Goal: Information Seeking & Learning: Find specific fact

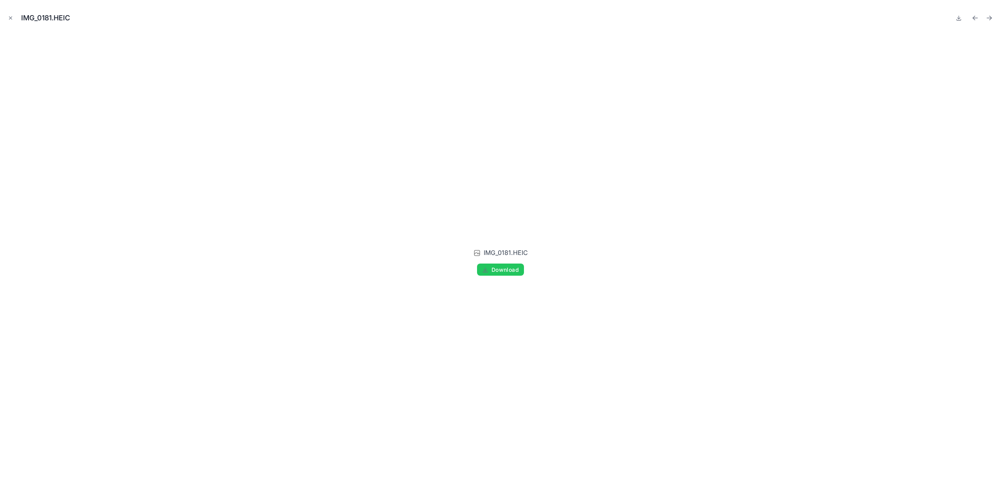
scroll to position [1017, 0]
click at [14, 20] on button "Close modal" at bounding box center [10, 18] width 9 height 9
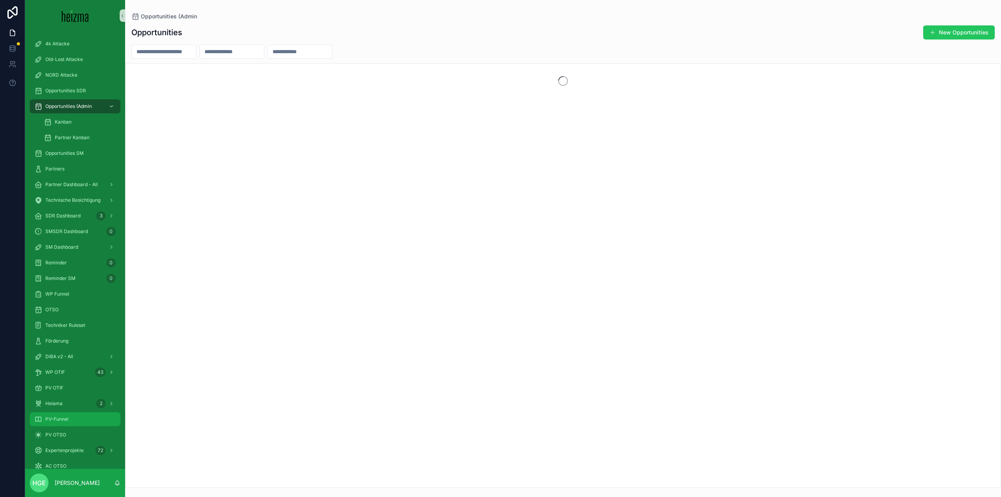
click at [76, 421] on div "PV-Funnel" at bounding box center [74, 419] width 81 height 13
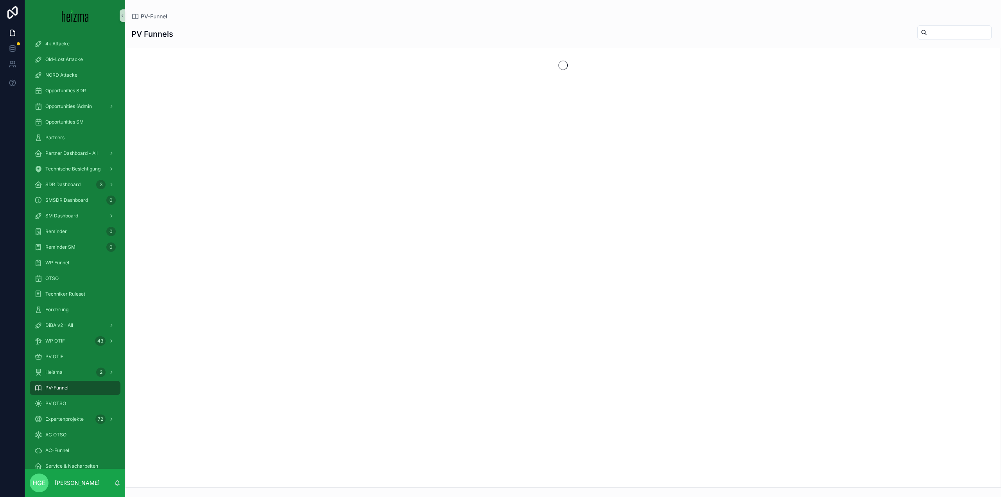
drag, startPoint x: 938, startPoint y: 34, endPoint x: 917, endPoint y: 13, distance: 29.9
click at [938, 34] on input "scrollable content" at bounding box center [959, 32] width 64 height 11
type input "********"
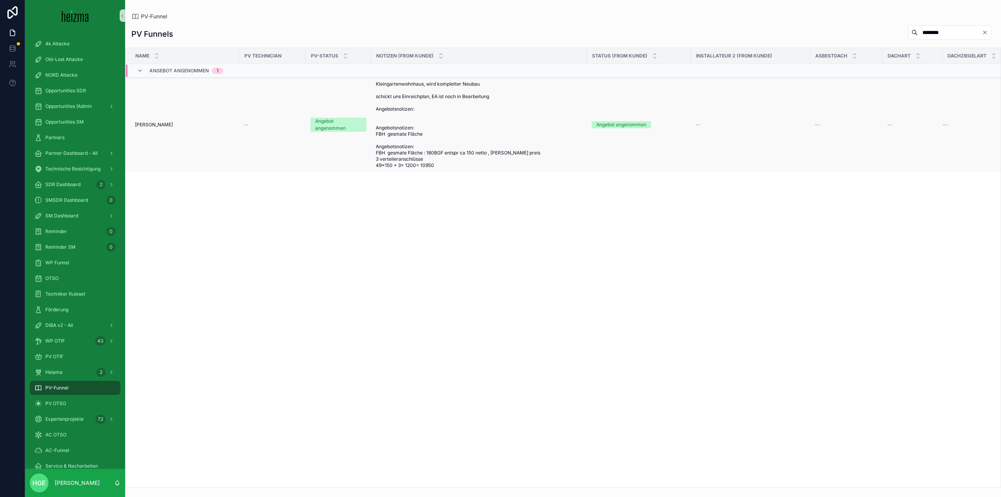
click at [139, 121] on td "Thomas Windisch Thomas Windisch" at bounding box center [183, 125] width 114 height 94
click at [139, 126] on span "Thomas Windisch" at bounding box center [154, 125] width 38 height 6
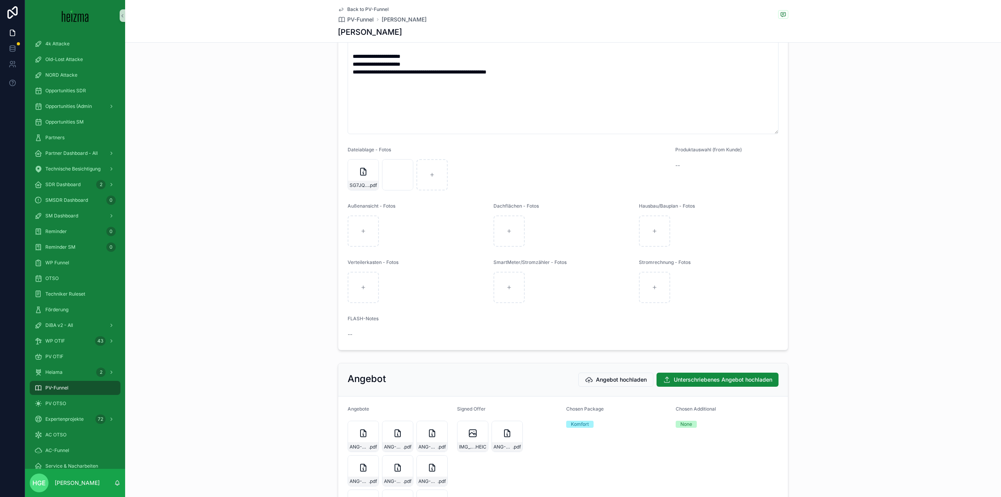
scroll to position [1312, 0]
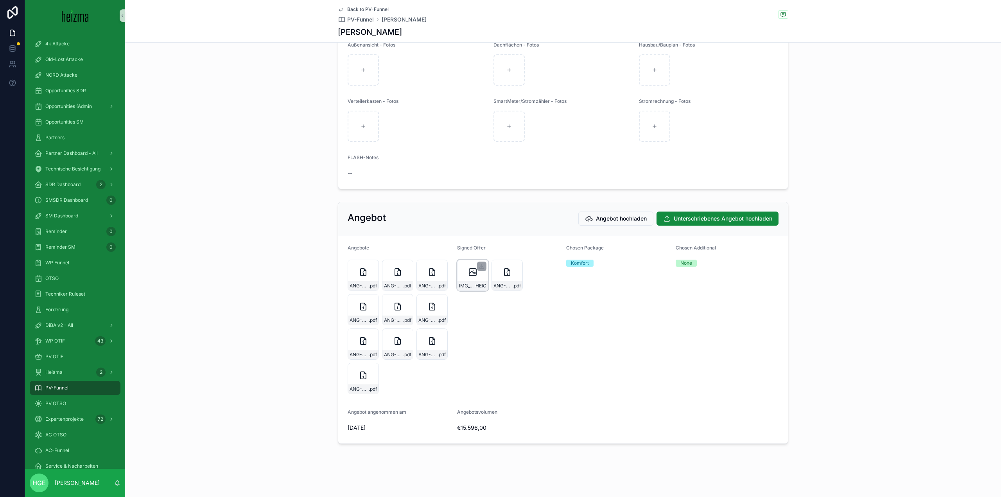
click at [465, 277] on div "IMG_4846 .HEIC" at bounding box center [472, 275] width 31 height 31
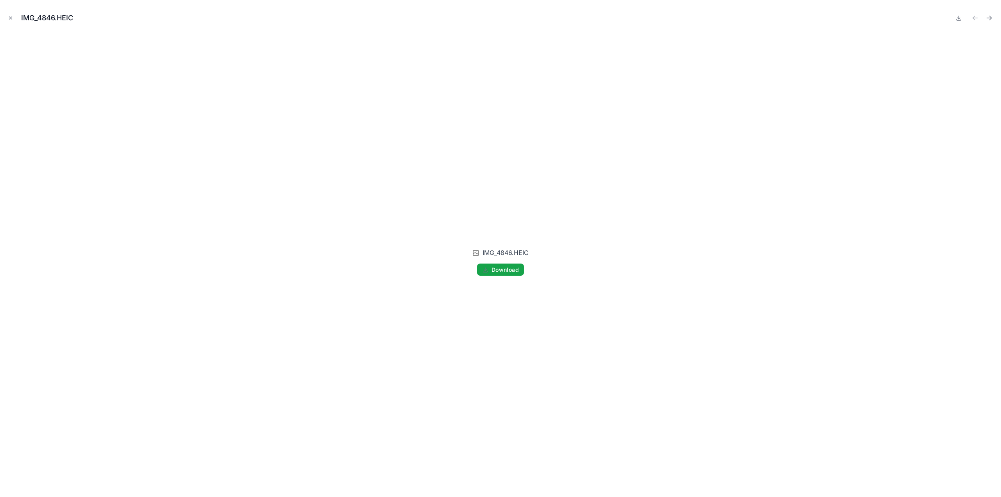
click at [507, 272] on span "Download" at bounding box center [505, 269] width 27 height 7
click at [11, 13] on div "IMG_4846.HEIC" at bounding box center [500, 17] width 989 height 23
click at [7, 18] on button "Close modal" at bounding box center [10, 18] width 9 height 9
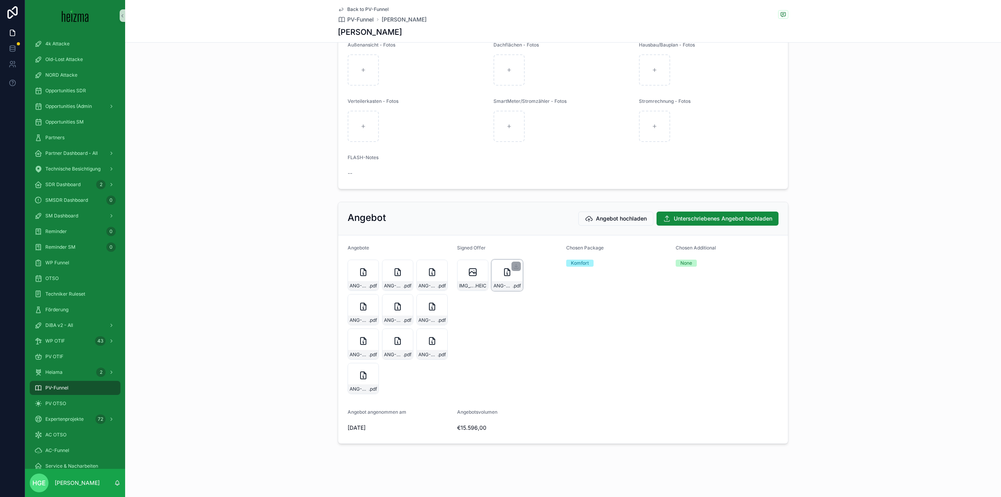
click at [492, 280] on div "ANG-PV-3041-Johannes-2025-07-23 .pdf" at bounding box center [507, 275] width 31 height 31
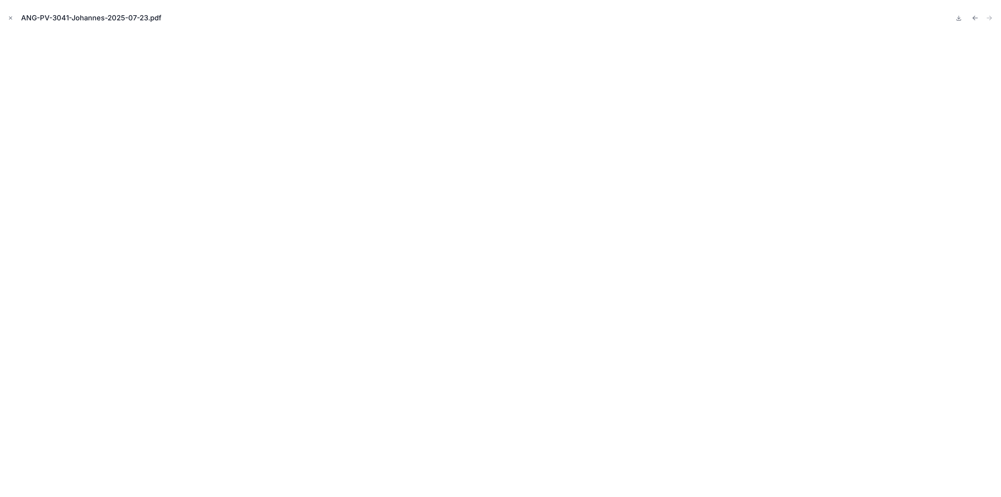
click at [7, 17] on button "Close modal" at bounding box center [10, 18] width 9 height 9
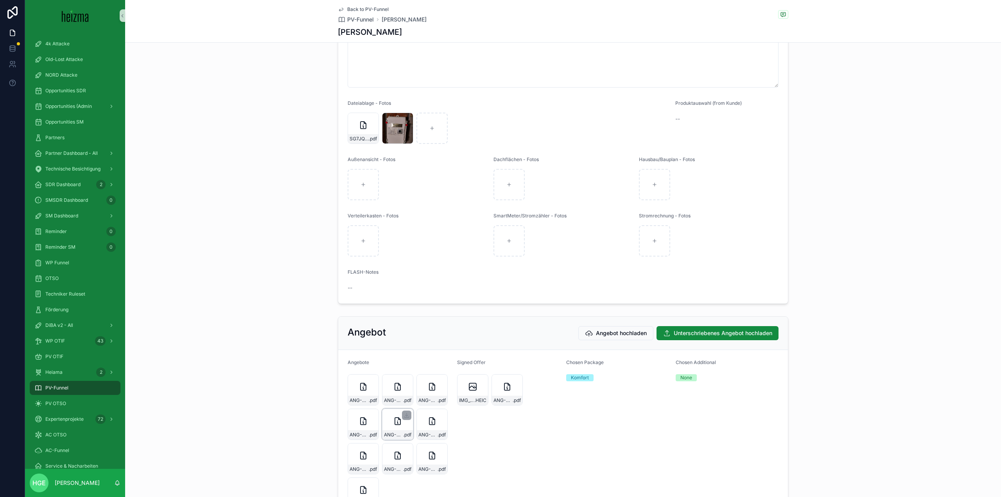
scroll to position [1195, 0]
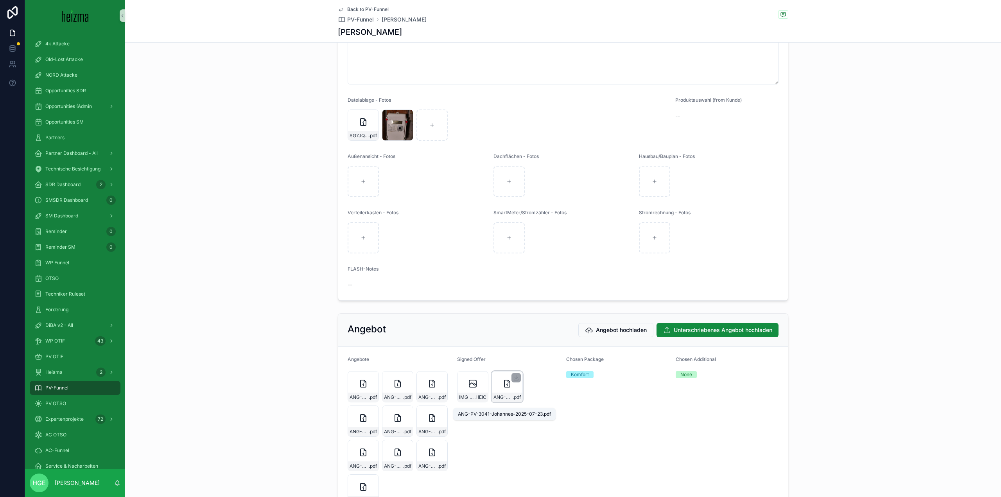
click at [503, 401] on span "ANG-PV-3041-Johannes-2025-07-23" at bounding box center [503, 397] width 19 height 6
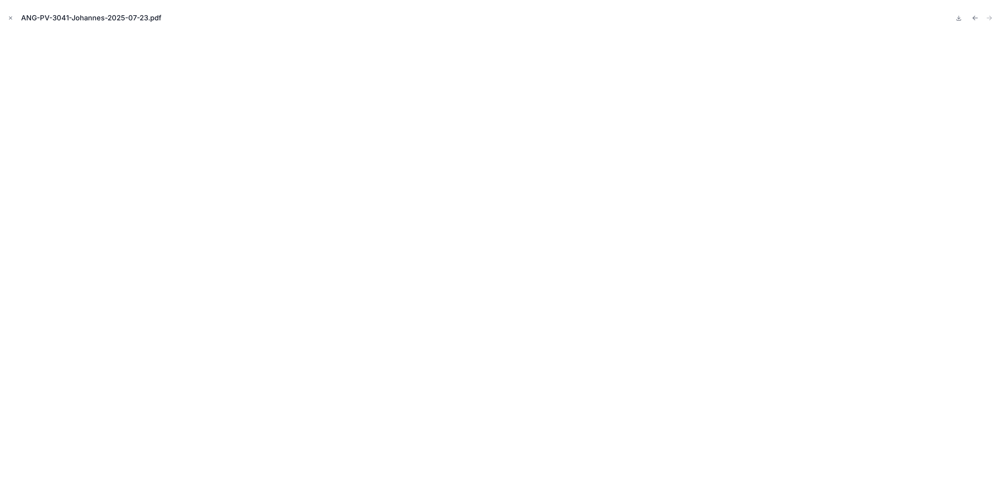
drag, startPoint x: 8, startPoint y: 15, endPoint x: 18, endPoint y: 24, distance: 13.0
click at [8, 15] on button "Close modal" at bounding box center [10, 18] width 9 height 9
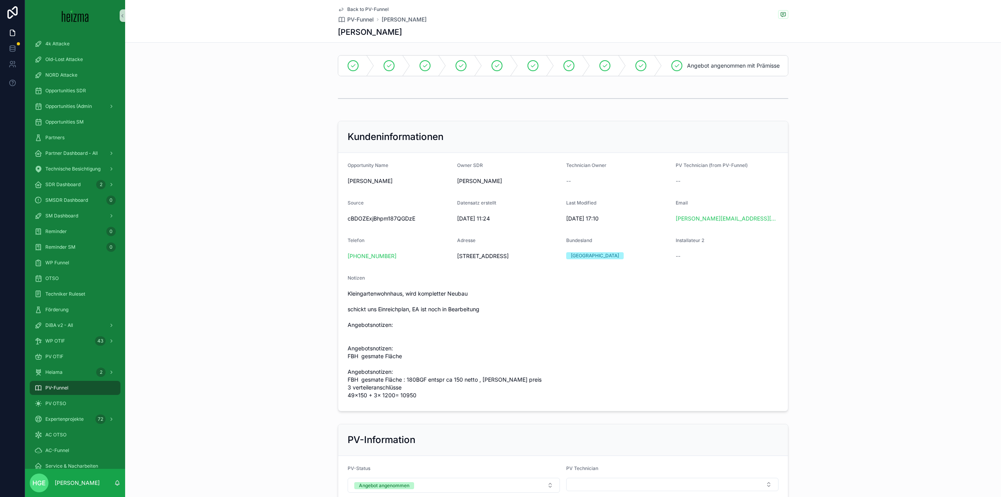
click at [531, 260] on span "1100 Wien, Holzknechtsttaße 64/484" at bounding box center [508, 256] width 103 height 8
drag, startPoint x: 737, startPoint y: 225, endPoint x: 672, endPoint y: 226, distance: 64.2
click at [672, 226] on form "Opportunity Name Windisch Thomas Owner SDR Johanna Strutz Technician Owner -- P…" at bounding box center [563, 282] width 450 height 258
copy link "j.murlasits@hotmail.com"
